Goal: Information Seeking & Learning: Learn about a topic

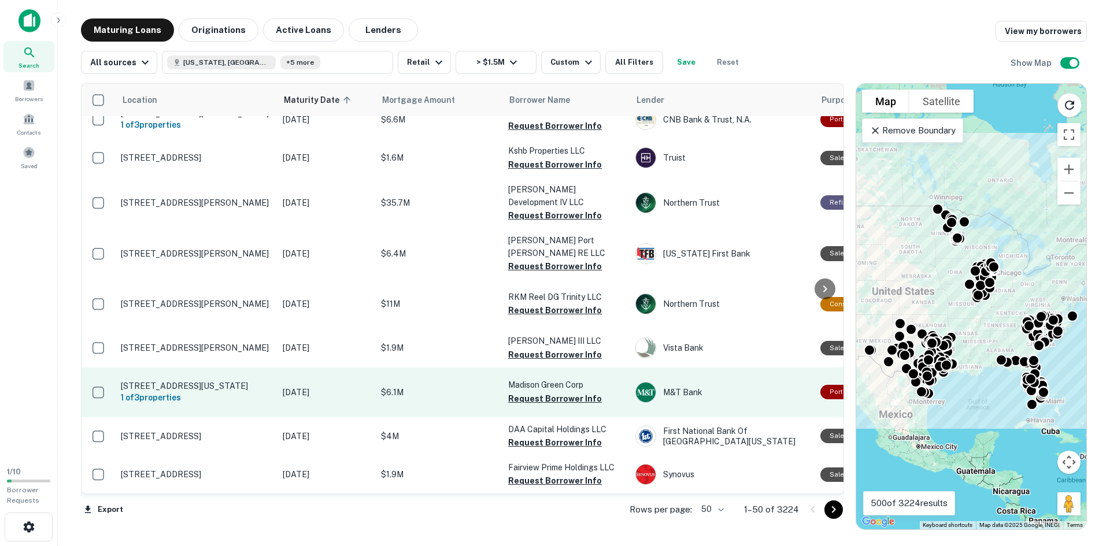
scroll to position [1867, 0]
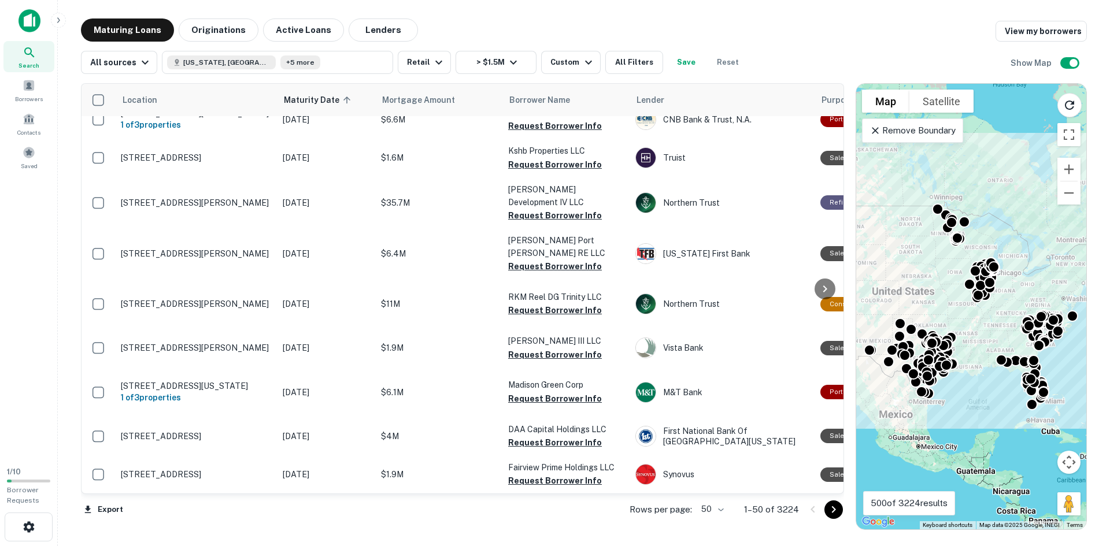
click at [836, 509] on icon "Go to next page" at bounding box center [833, 510] width 14 height 14
click at [832, 508] on icon "Go to next page" at bounding box center [833, 510] width 14 height 14
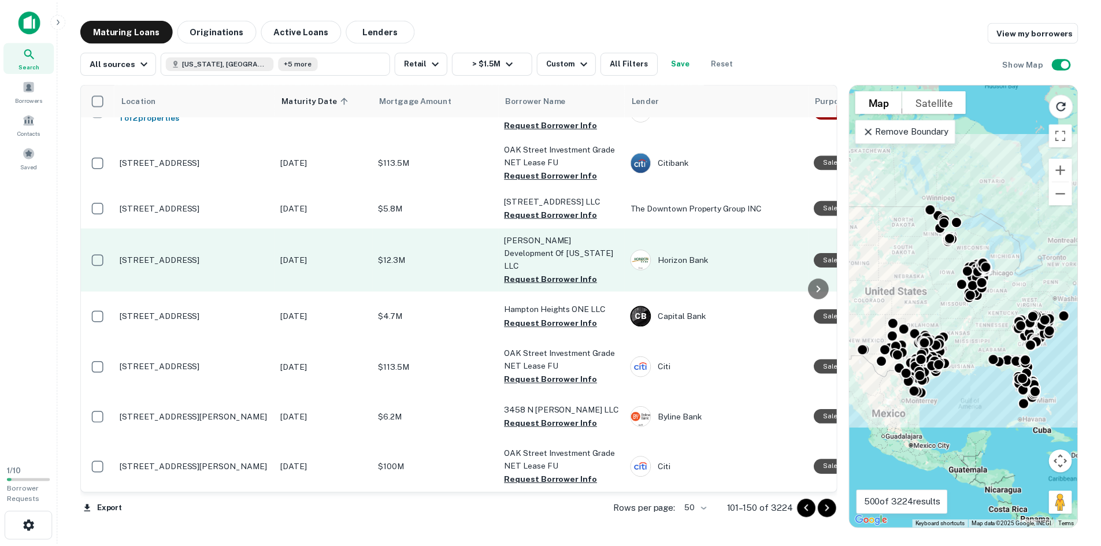
scroll to position [1948, 0]
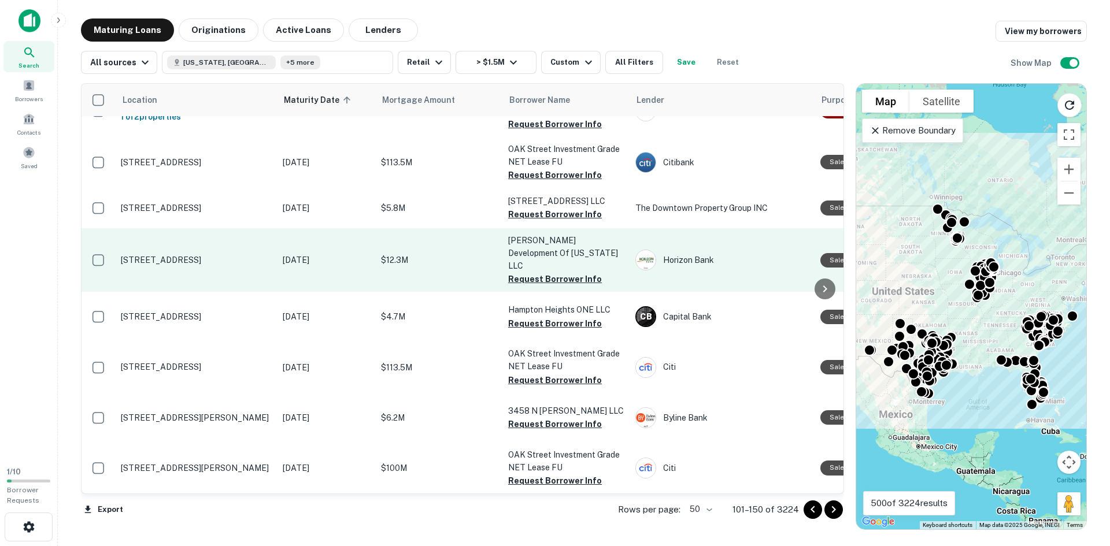
click at [222, 228] on td "[STREET_ADDRESS]" at bounding box center [196, 260] width 162 height 64
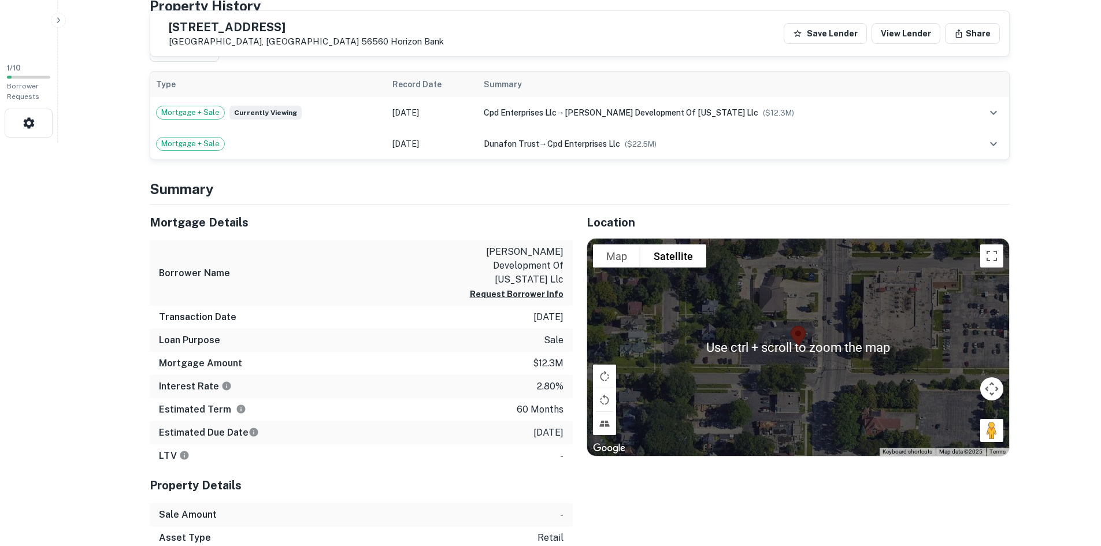
scroll to position [405, 0]
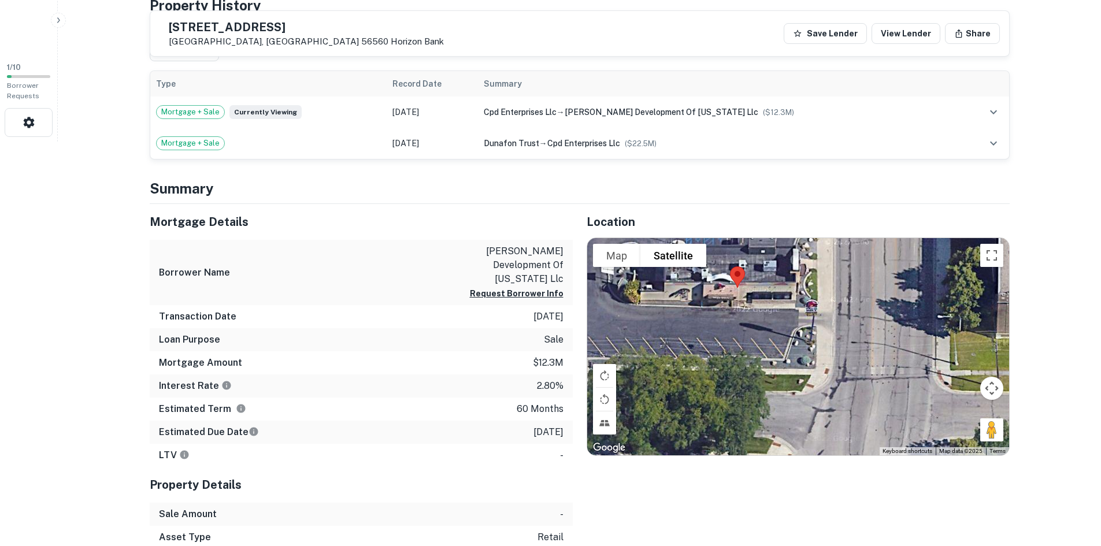
drag, startPoint x: 763, startPoint y: 310, endPoint x: 810, endPoint y: 340, distance: 56.1
click at [810, 340] on div at bounding box center [798, 346] width 422 height 217
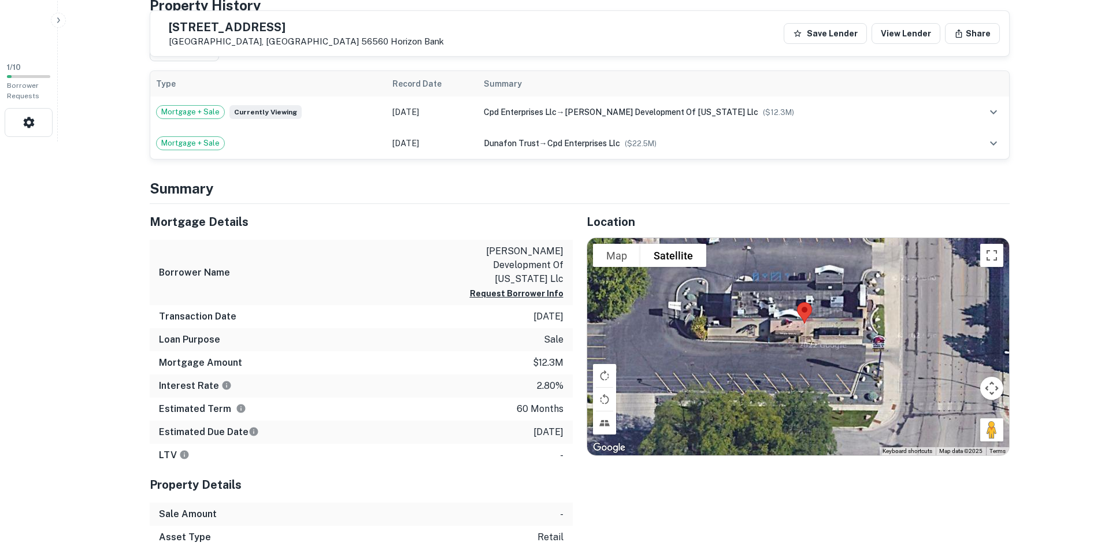
drag, startPoint x: 756, startPoint y: 294, endPoint x: 814, endPoint y: 327, distance: 66.7
click at [814, 327] on img at bounding box center [804, 313] width 24 height 31
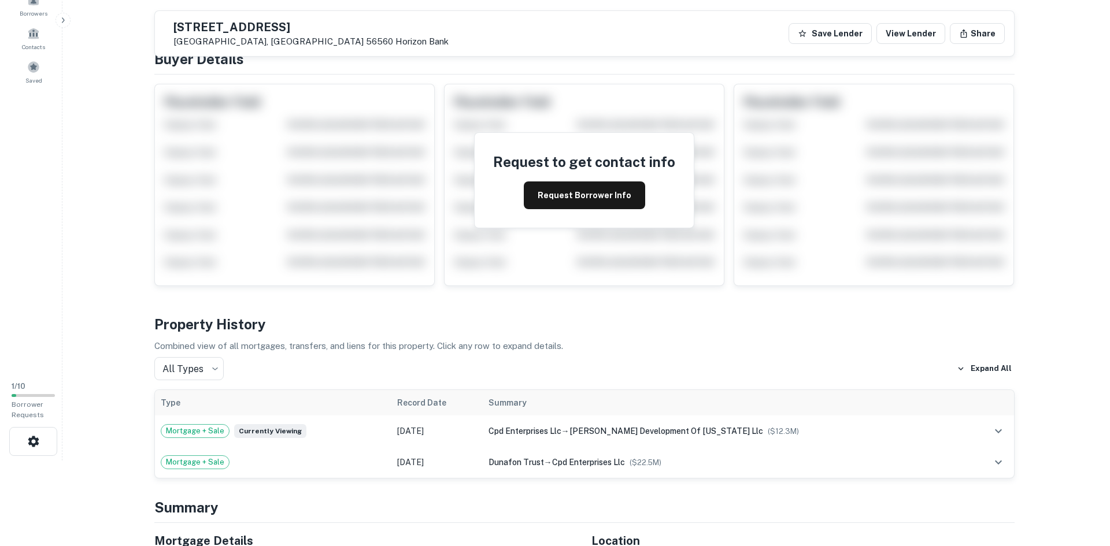
scroll to position [0, 0]
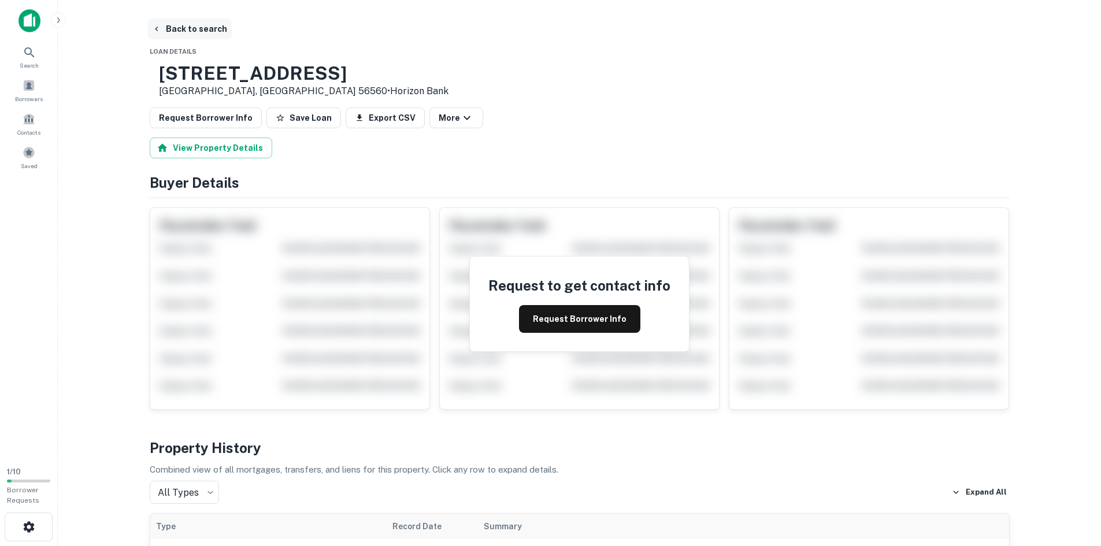
click at [185, 24] on button "Back to search" at bounding box center [189, 28] width 84 height 21
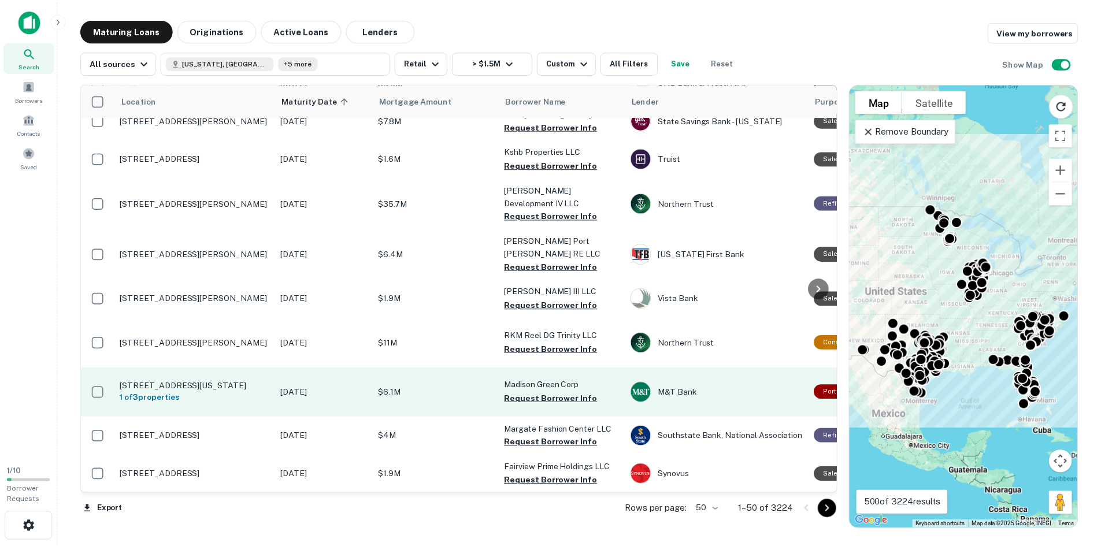
scroll to position [1879, 0]
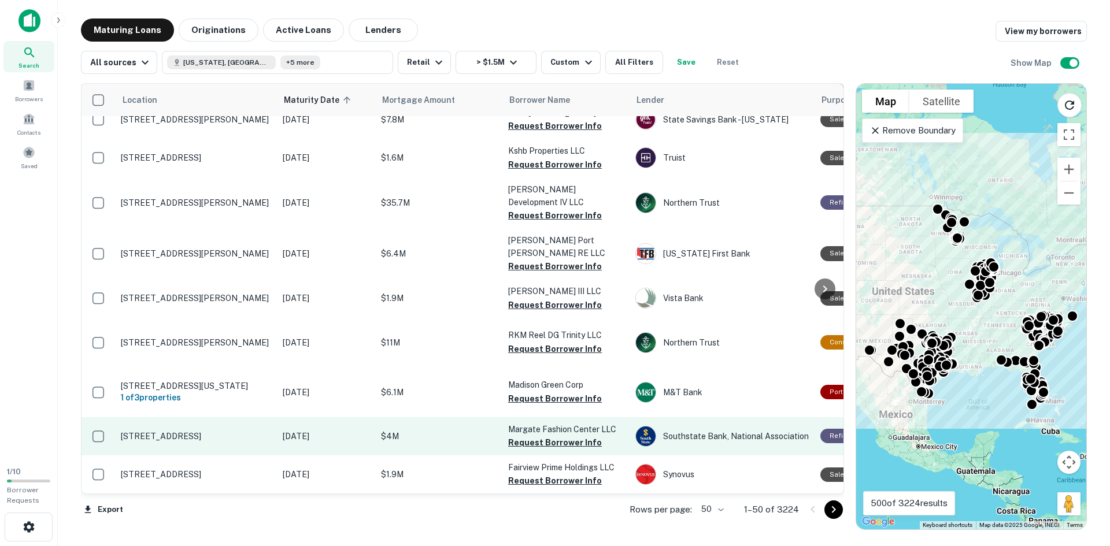
click at [213, 431] on p "[STREET_ADDRESS]" at bounding box center [196, 436] width 150 height 10
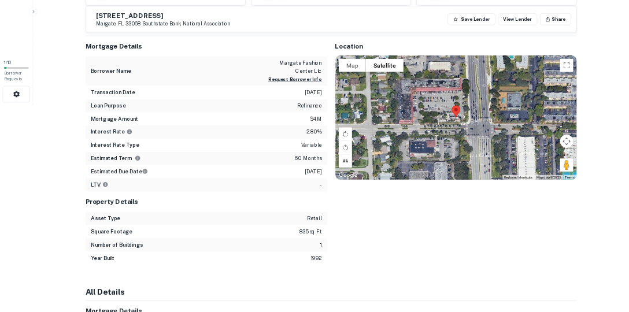
scroll to position [347, 0]
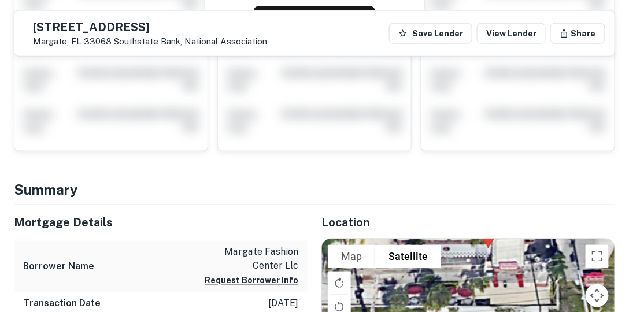
drag, startPoint x: 472, startPoint y: 232, endPoint x: 449, endPoint y: 146, distance: 89.7
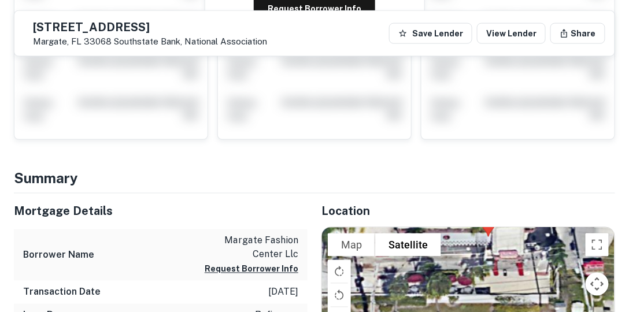
scroll to position [380, 0]
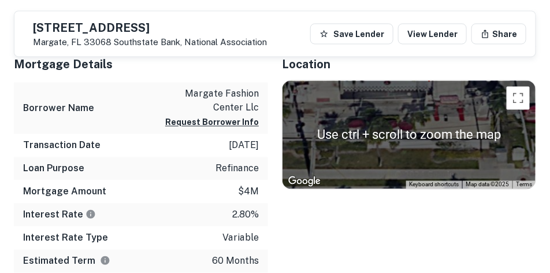
scroll to position [510, 0]
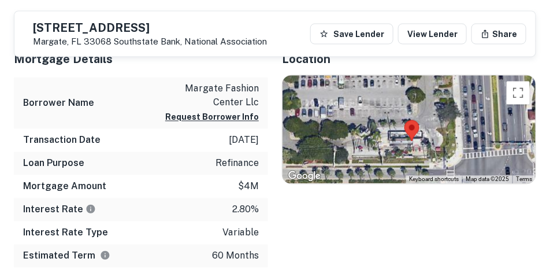
drag, startPoint x: 406, startPoint y: 104, endPoint x: 406, endPoint y: 136, distance: 31.8
click at [406, 136] on div at bounding box center [409, 130] width 253 height 108
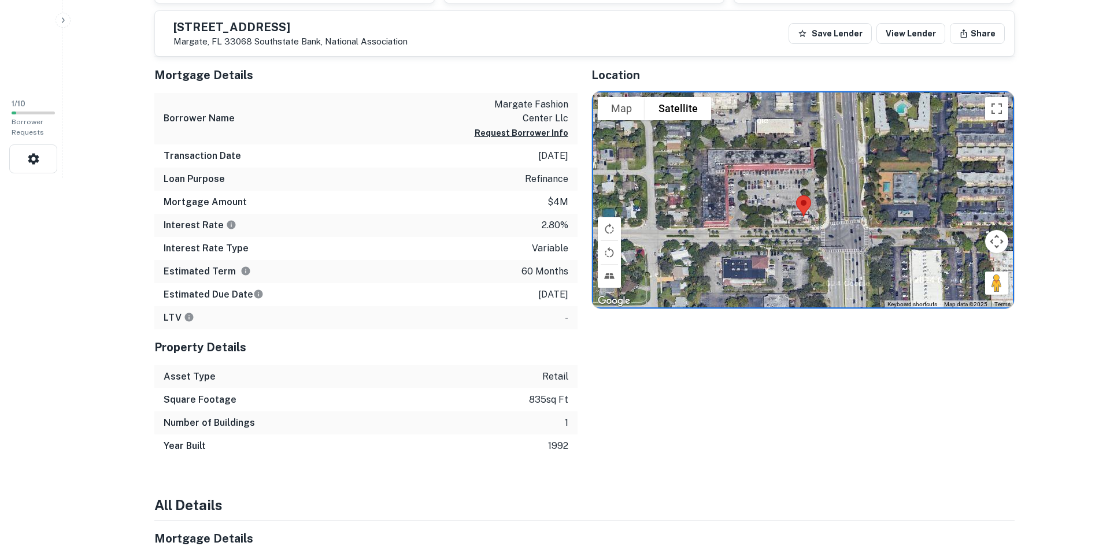
scroll to position [0, 0]
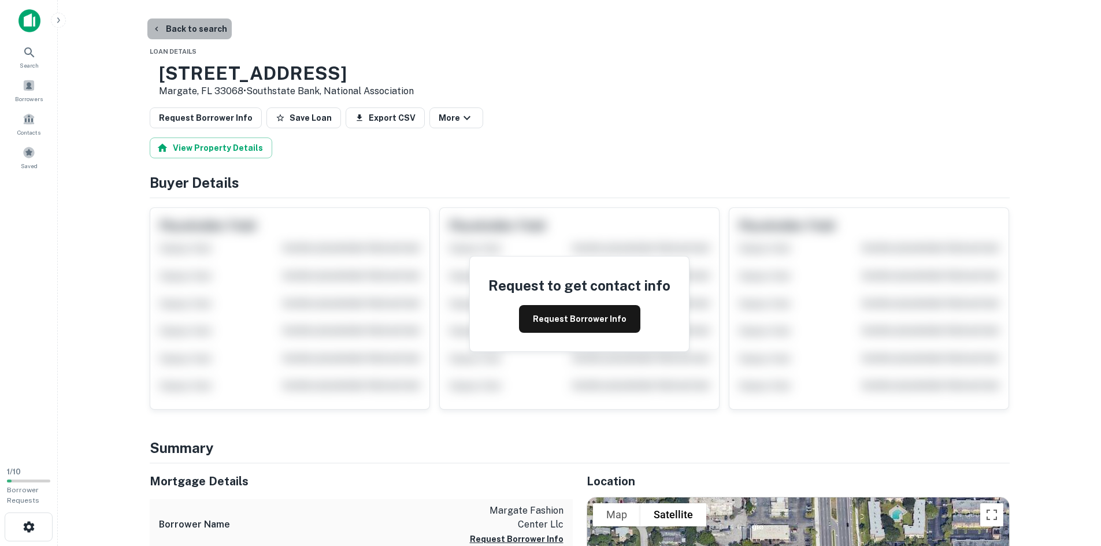
click at [196, 28] on button "Back to search" at bounding box center [189, 28] width 84 height 21
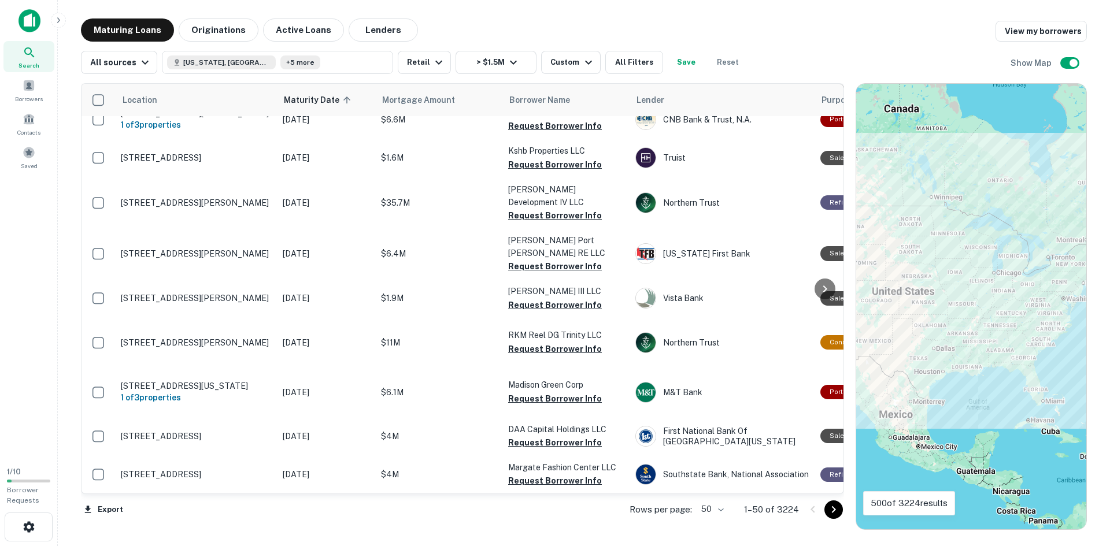
scroll to position [1867, 0]
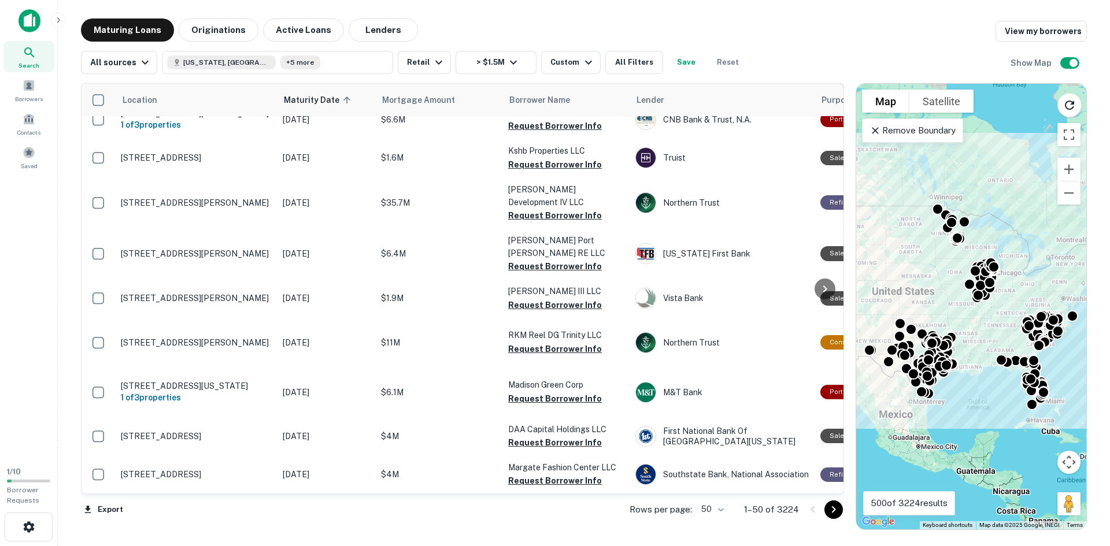
click at [835, 507] on icon "Go to next page" at bounding box center [833, 510] width 14 height 14
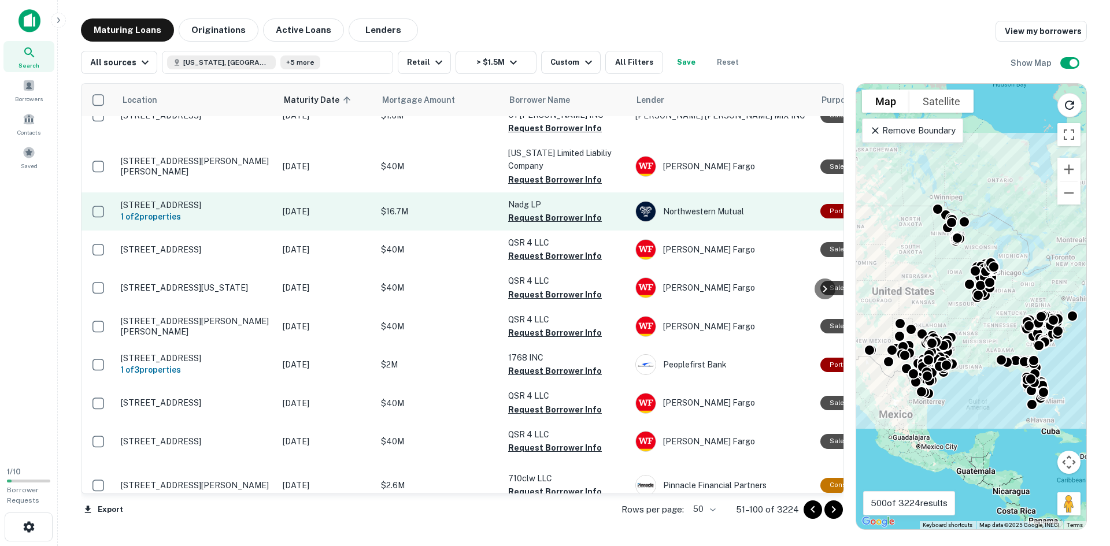
scroll to position [173, 0]
